Goal: Transaction & Acquisition: Purchase product/service

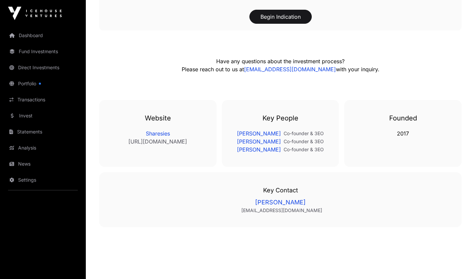
scroll to position [1122, 0]
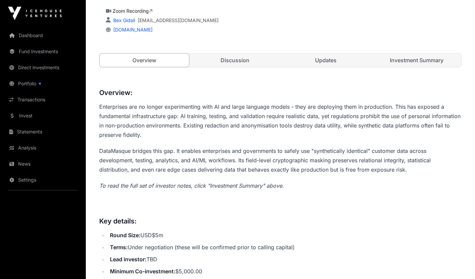
scroll to position [258, 0]
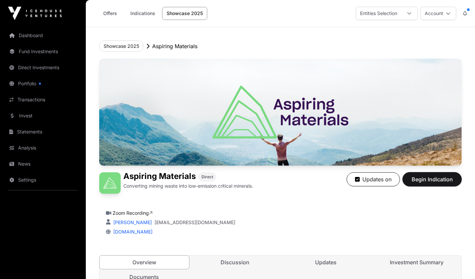
click at [422, 179] on span "Begin Indication" at bounding box center [432, 180] width 42 height 8
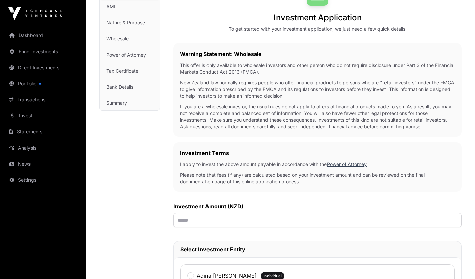
scroll to position [73, 0]
click at [33, 37] on link "Dashboard" at bounding box center [42, 35] width 75 height 15
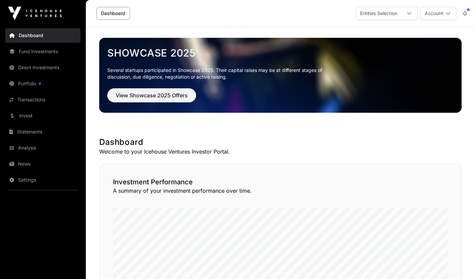
click at [410, 12] on icon at bounding box center [409, 13] width 5 height 5
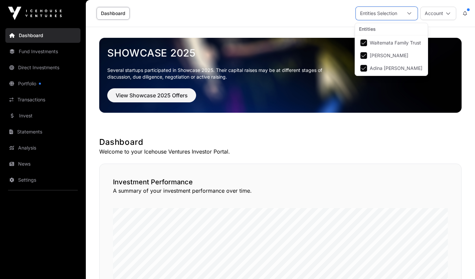
scroll to position [7, 4]
click at [410, 12] on icon at bounding box center [409, 13] width 5 height 5
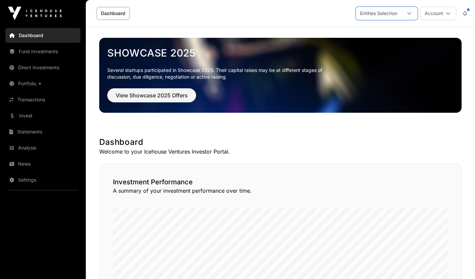
click at [24, 118] on link "Invest" at bounding box center [42, 116] width 75 height 15
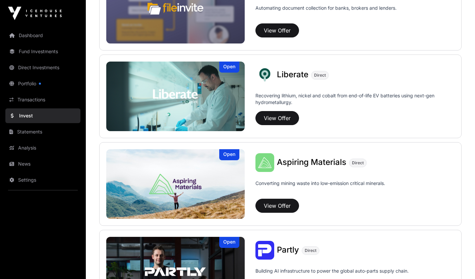
scroll to position [503, 0]
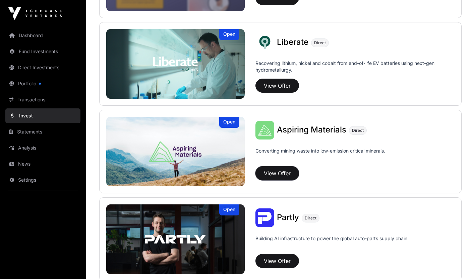
click at [275, 170] on button "View Offer" at bounding box center [277, 173] width 44 height 14
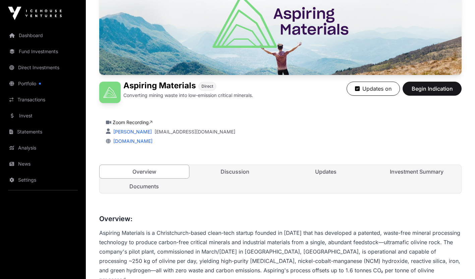
scroll to position [91, 0]
click at [425, 87] on span "Begin Indication" at bounding box center [432, 88] width 42 height 8
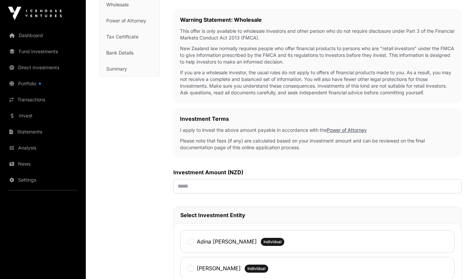
scroll to position [106, 0]
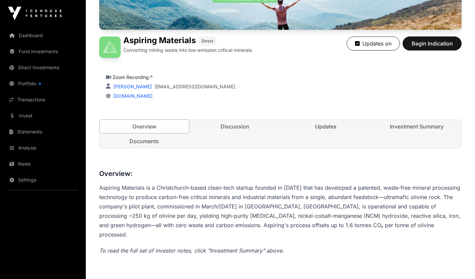
scroll to position [119, 0]
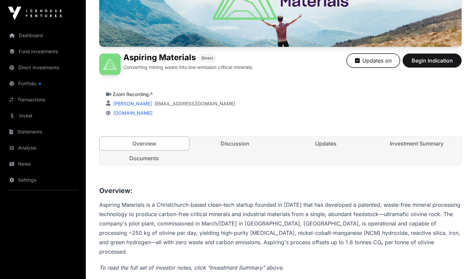
click at [372, 60] on button "Updates on" at bounding box center [372, 61] width 53 height 14
click at [372, 60] on button "Get Updates" at bounding box center [372, 61] width 56 height 14
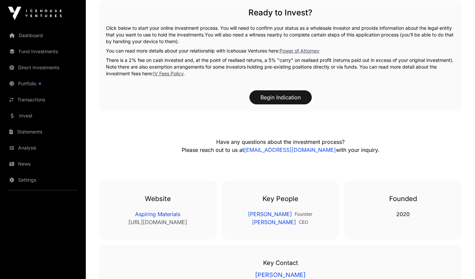
scroll to position [1028, 0]
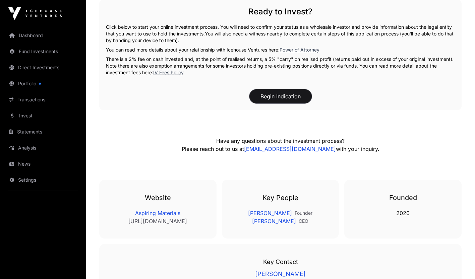
click at [278, 92] on button "Begin Indication" at bounding box center [280, 96] width 62 height 14
